Goal: Information Seeking & Learning: Learn about a topic

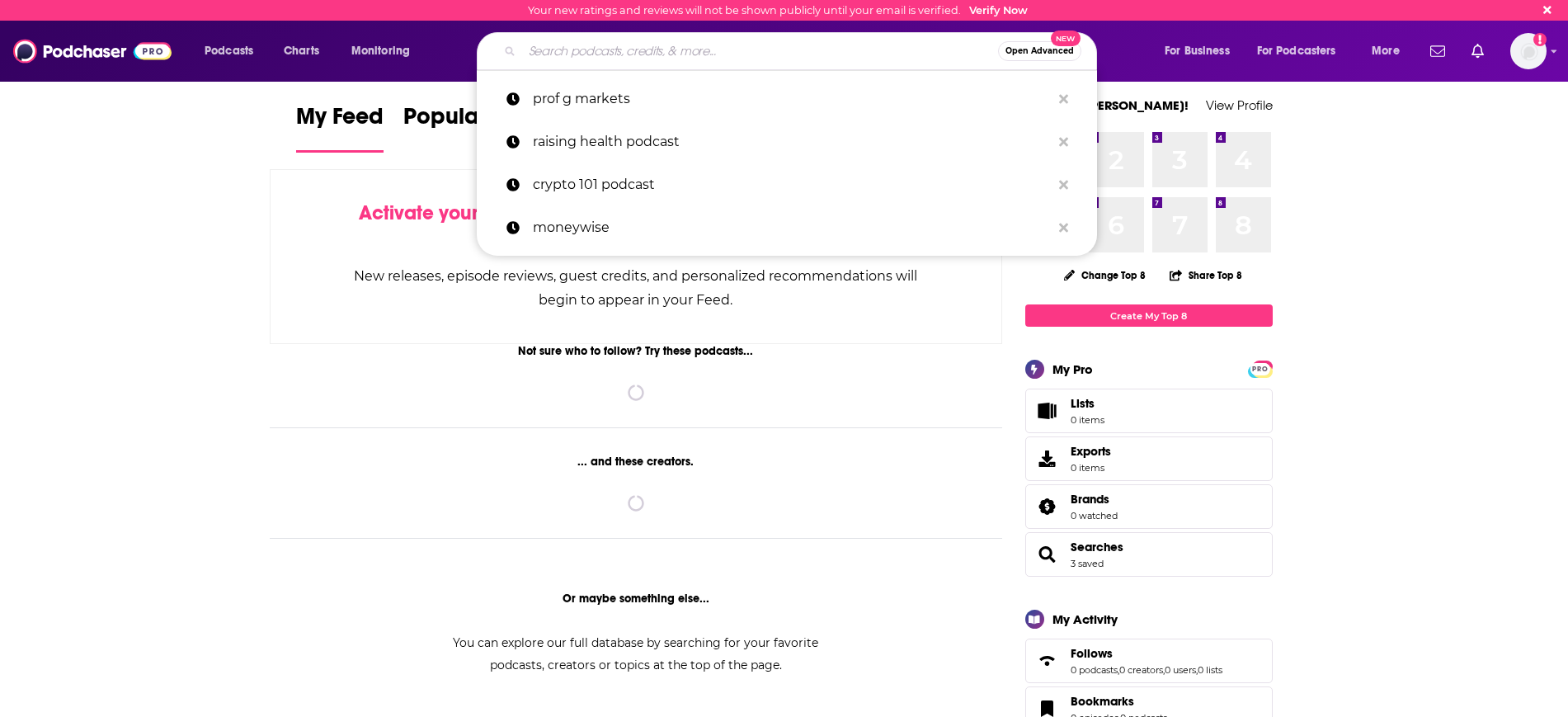
click at [541, 50] on input "Search podcasts, credits, & more..." at bounding box center [760, 51] width 476 height 26
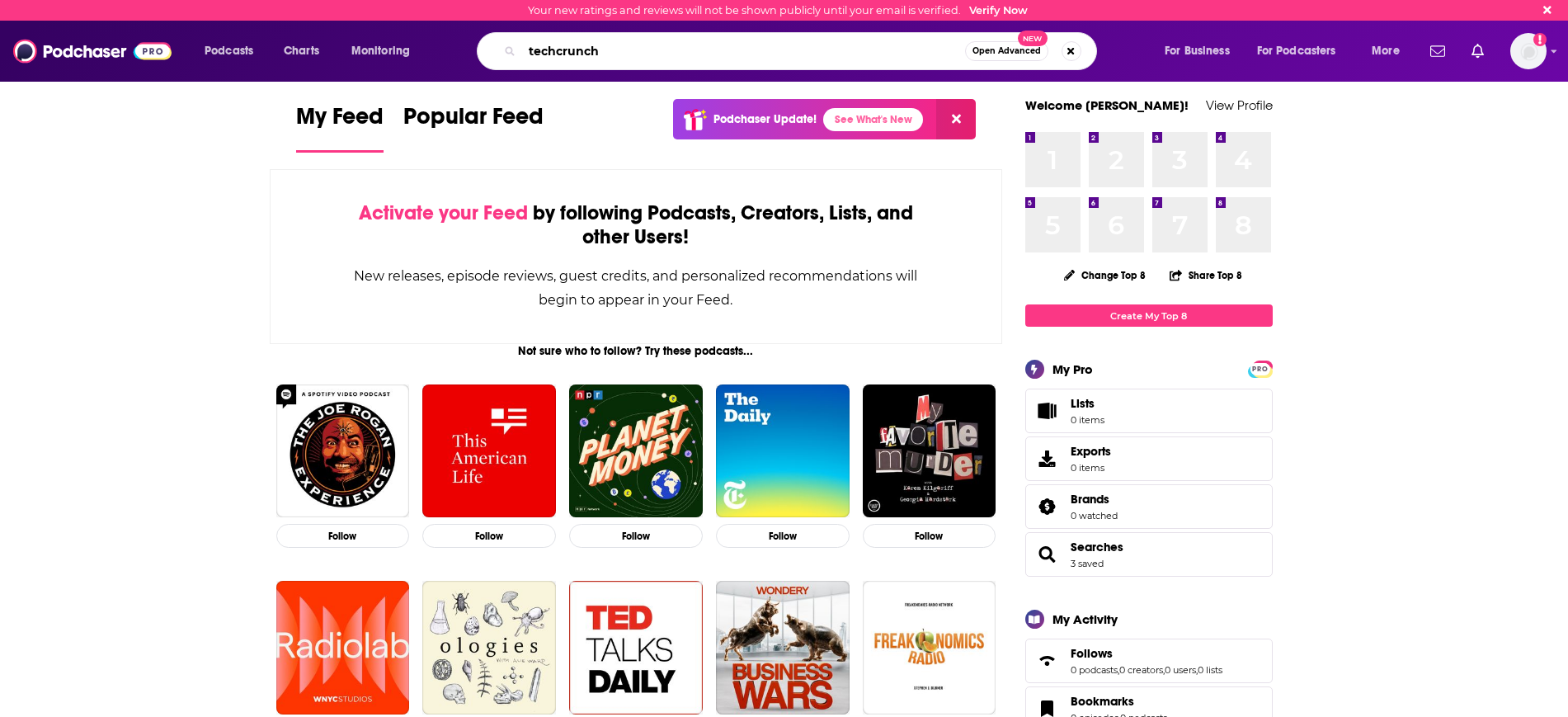
type input "techcrunch"
click at [1009, 48] on span "Open Advanced" at bounding box center [1007, 50] width 69 height 8
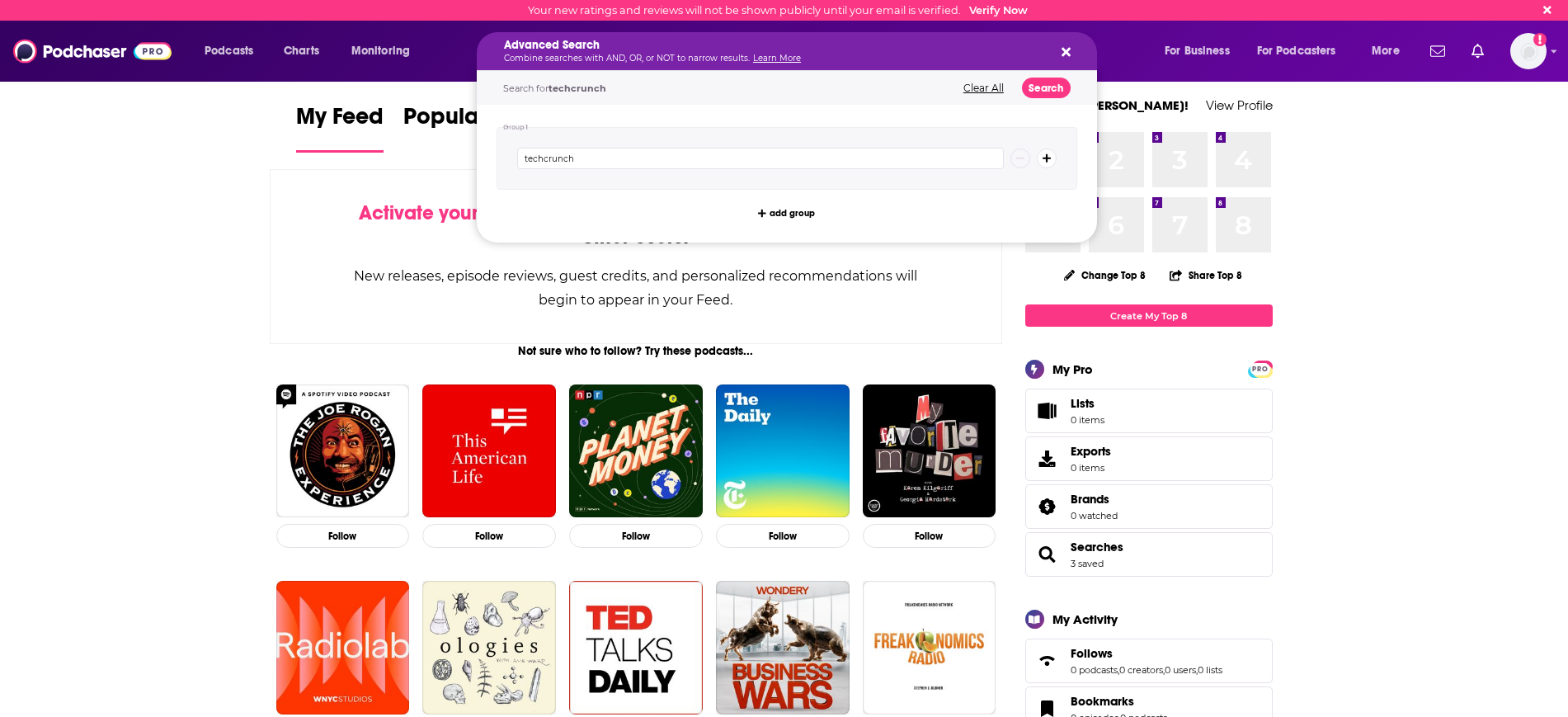
drag, startPoint x: 772, startPoint y: 131, endPoint x: 721, endPoint y: 153, distance: 55.5
click at [771, 132] on div "techcrunch" at bounding box center [786, 158] width 581 height 63
click at [643, 161] on input "techcrunch" at bounding box center [761, 159] width 487 height 21
drag, startPoint x: 634, startPoint y: 161, endPoint x: 613, endPoint y: 161, distance: 21.0
click at [613, 161] on input "techcrunch startup ness" at bounding box center [761, 159] width 487 height 21
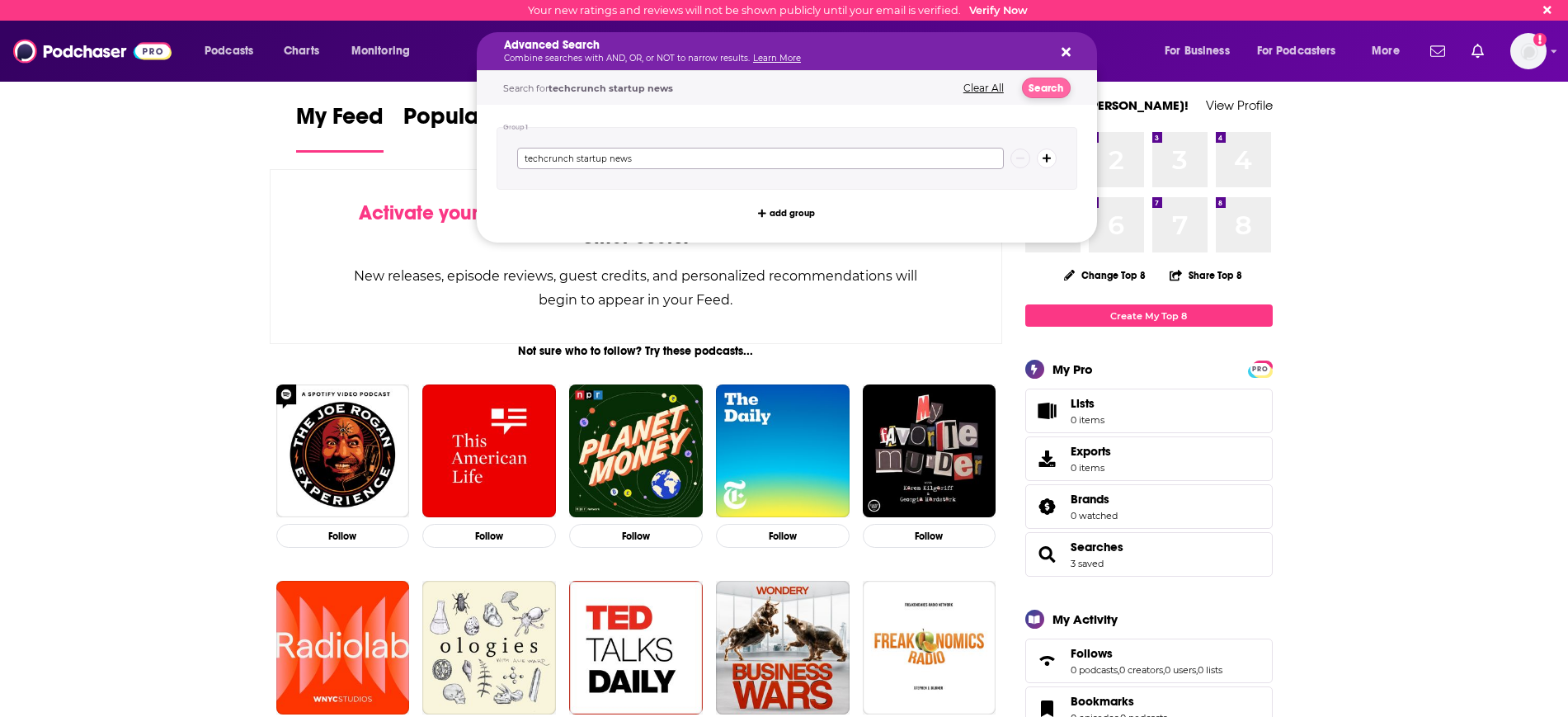
type input "techcrunch startup news"
click at [1048, 86] on button "Search" at bounding box center [1046, 87] width 48 height 20
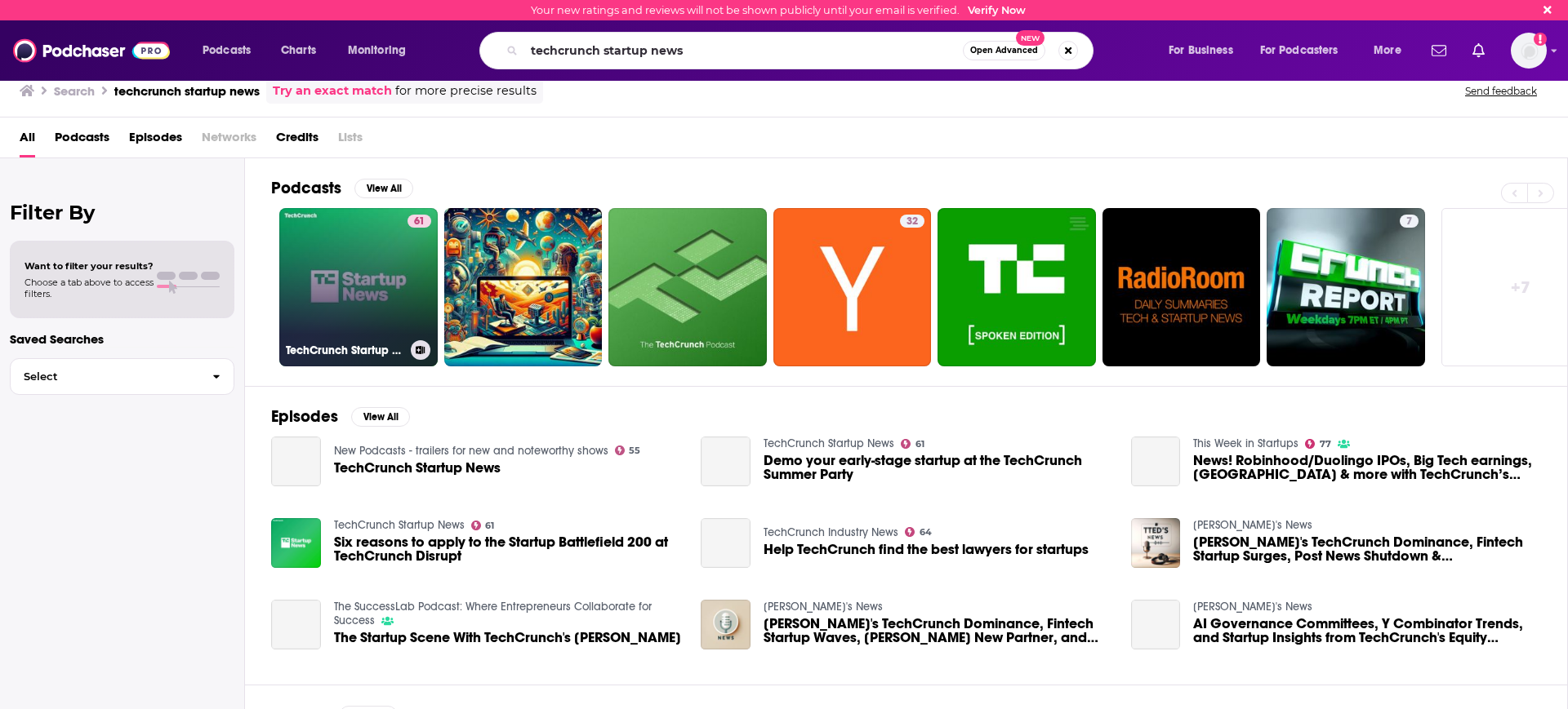
click at [333, 286] on link "61 TechCrunch Startup News" at bounding box center [359, 288] width 159 height 159
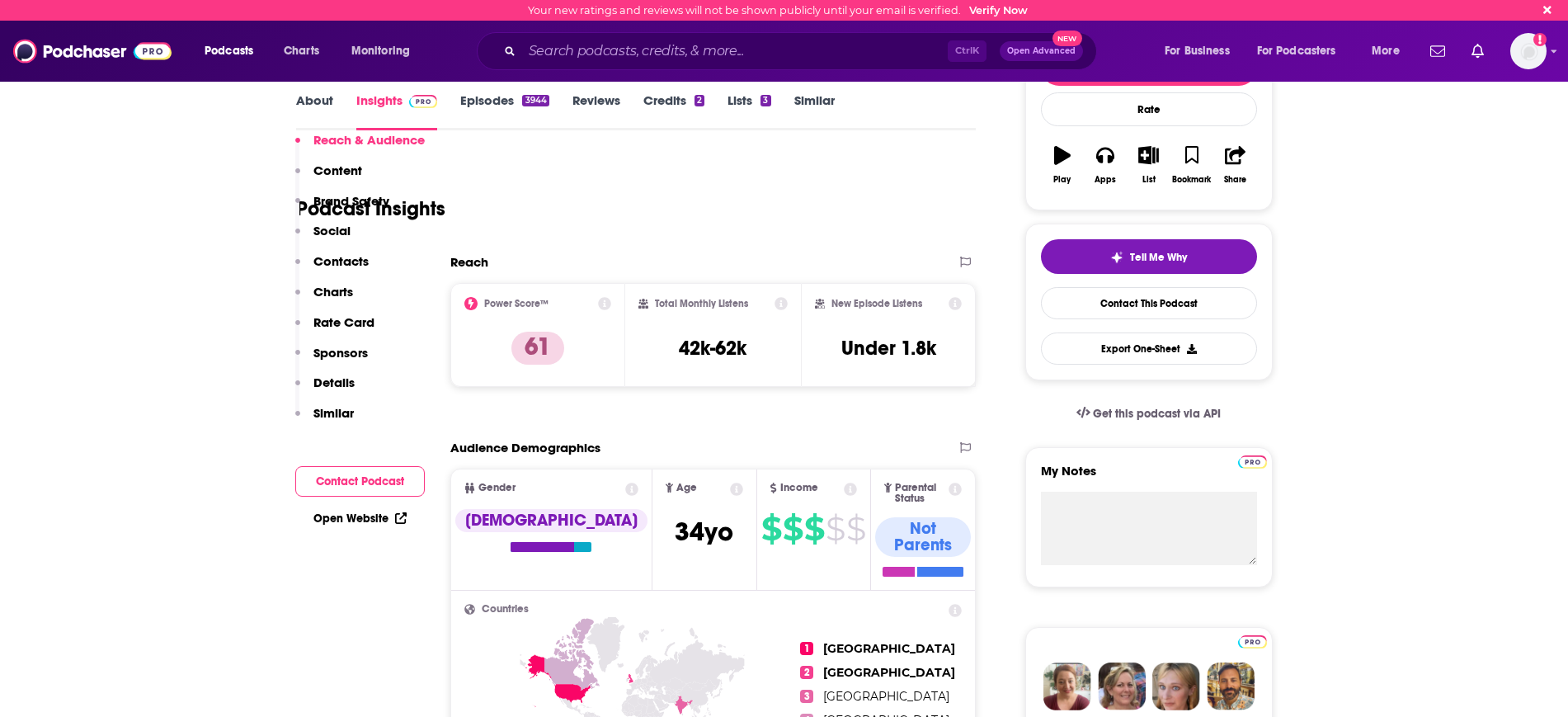
scroll to position [103, 0]
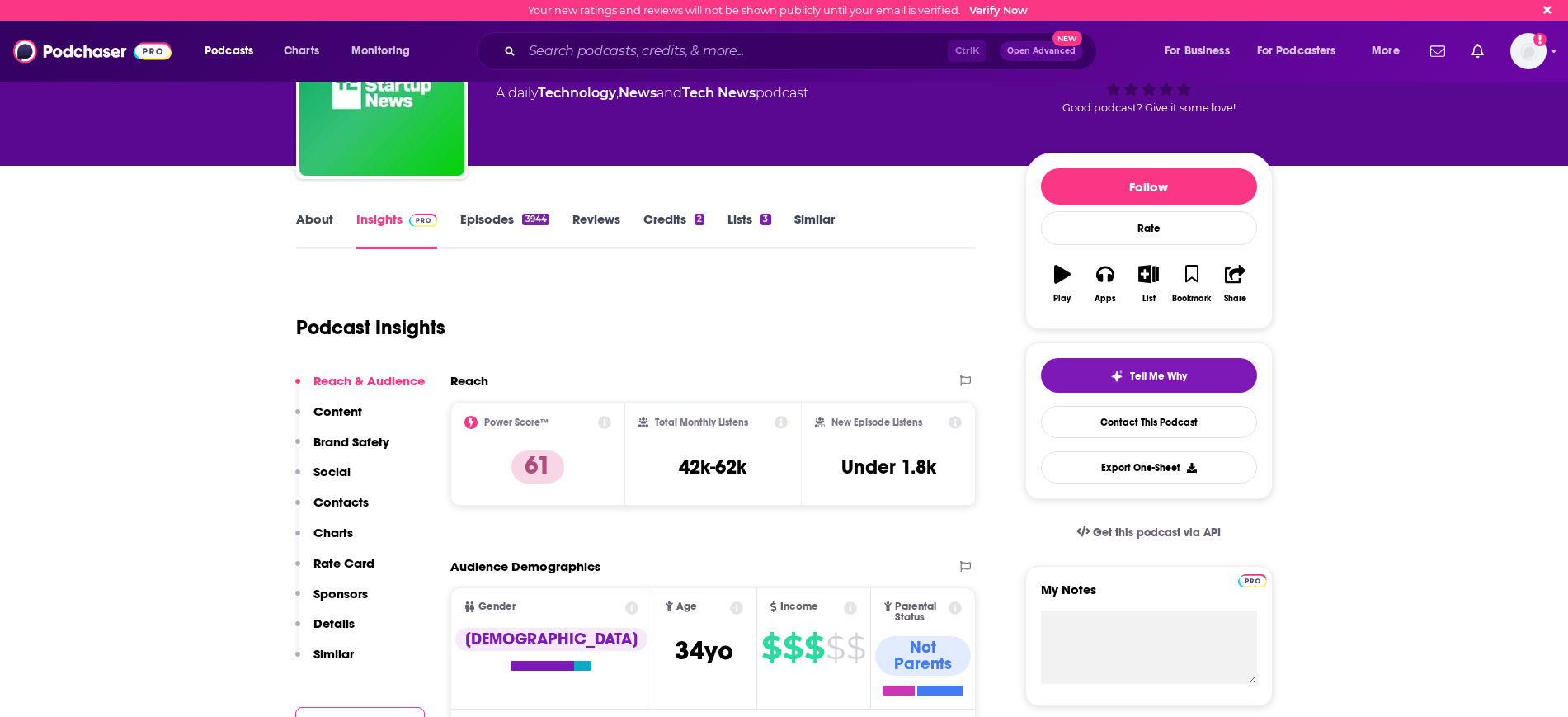
click at [314, 218] on link "About" at bounding box center [315, 230] width 37 height 38
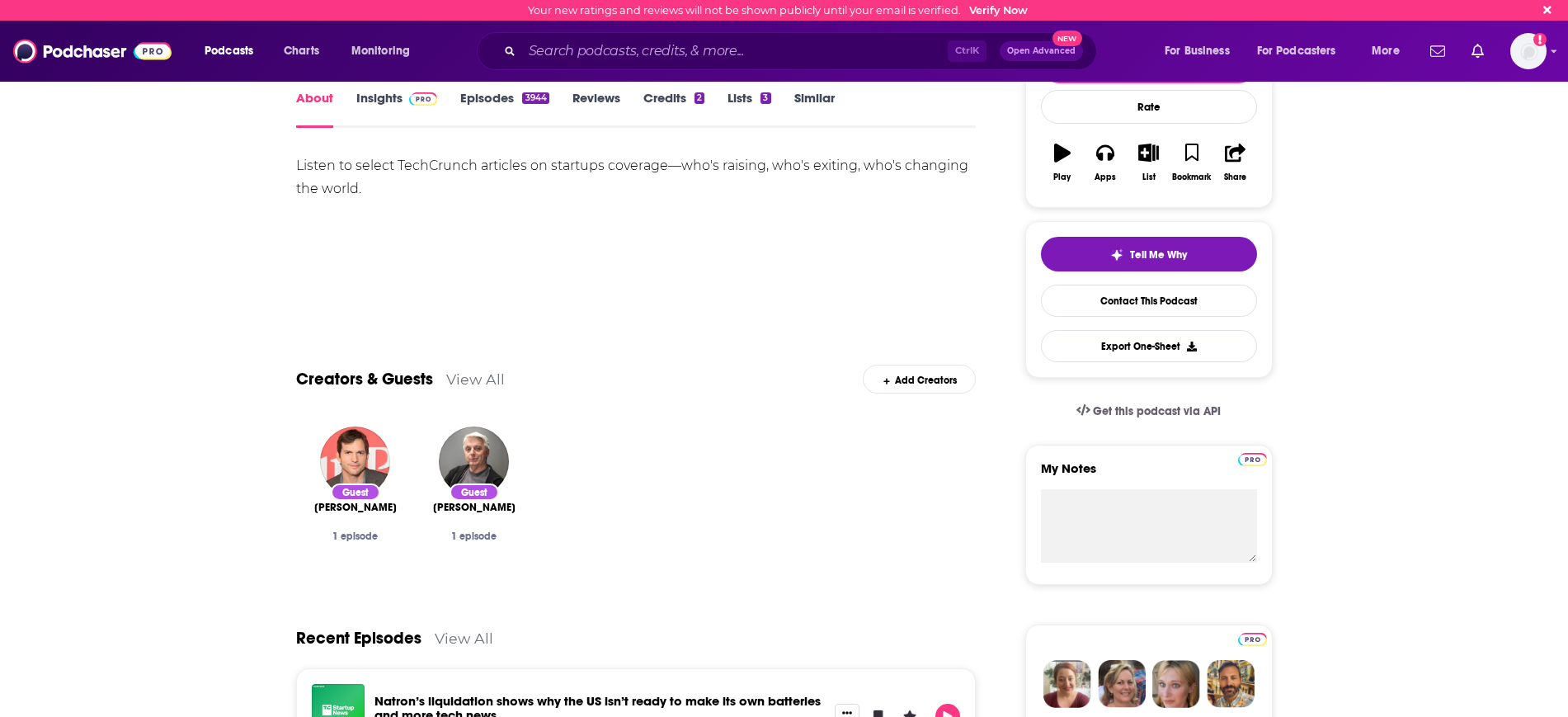
scroll to position [310, 0]
